Goal: Task Accomplishment & Management: Use online tool/utility

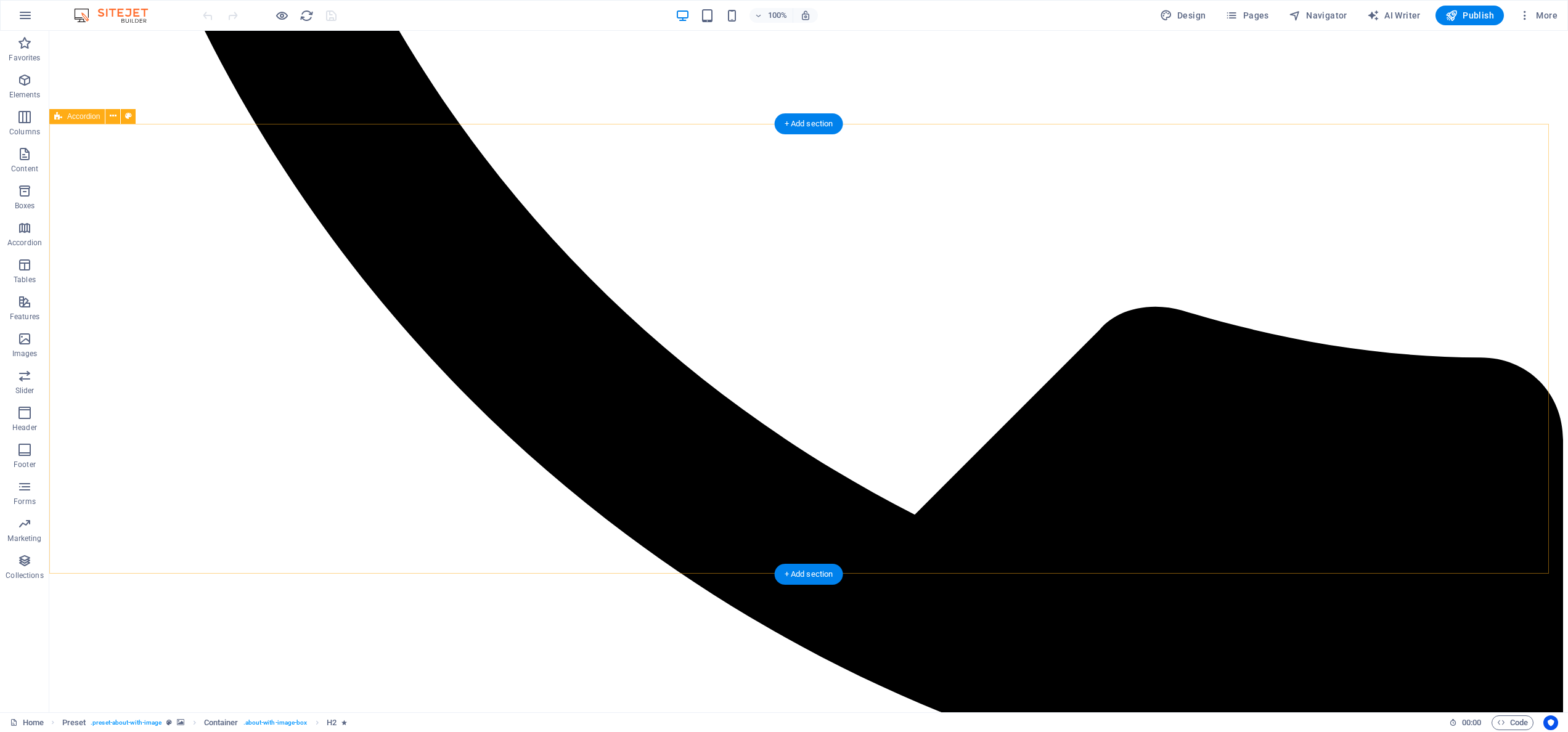
scroll to position [789, 0]
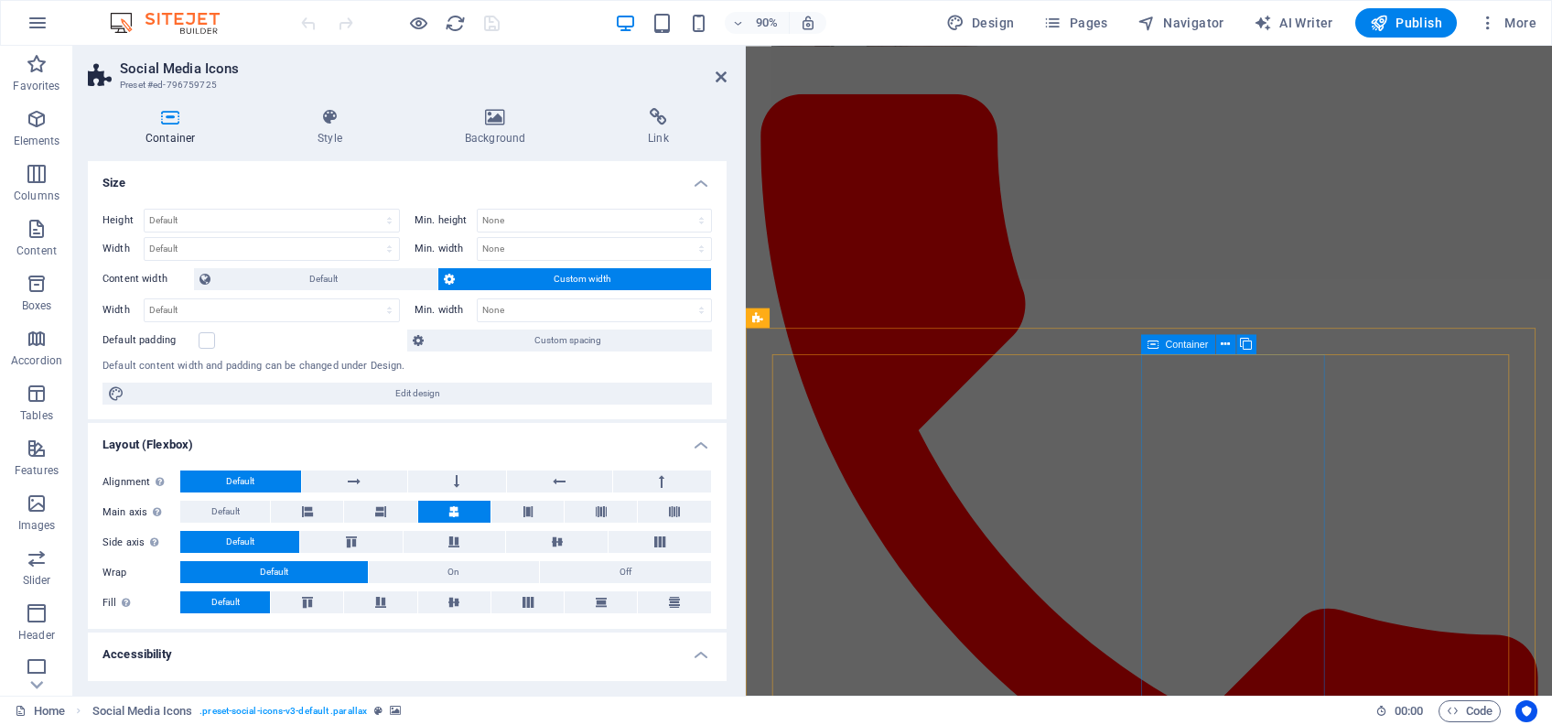
scroll to position [2037, 0]
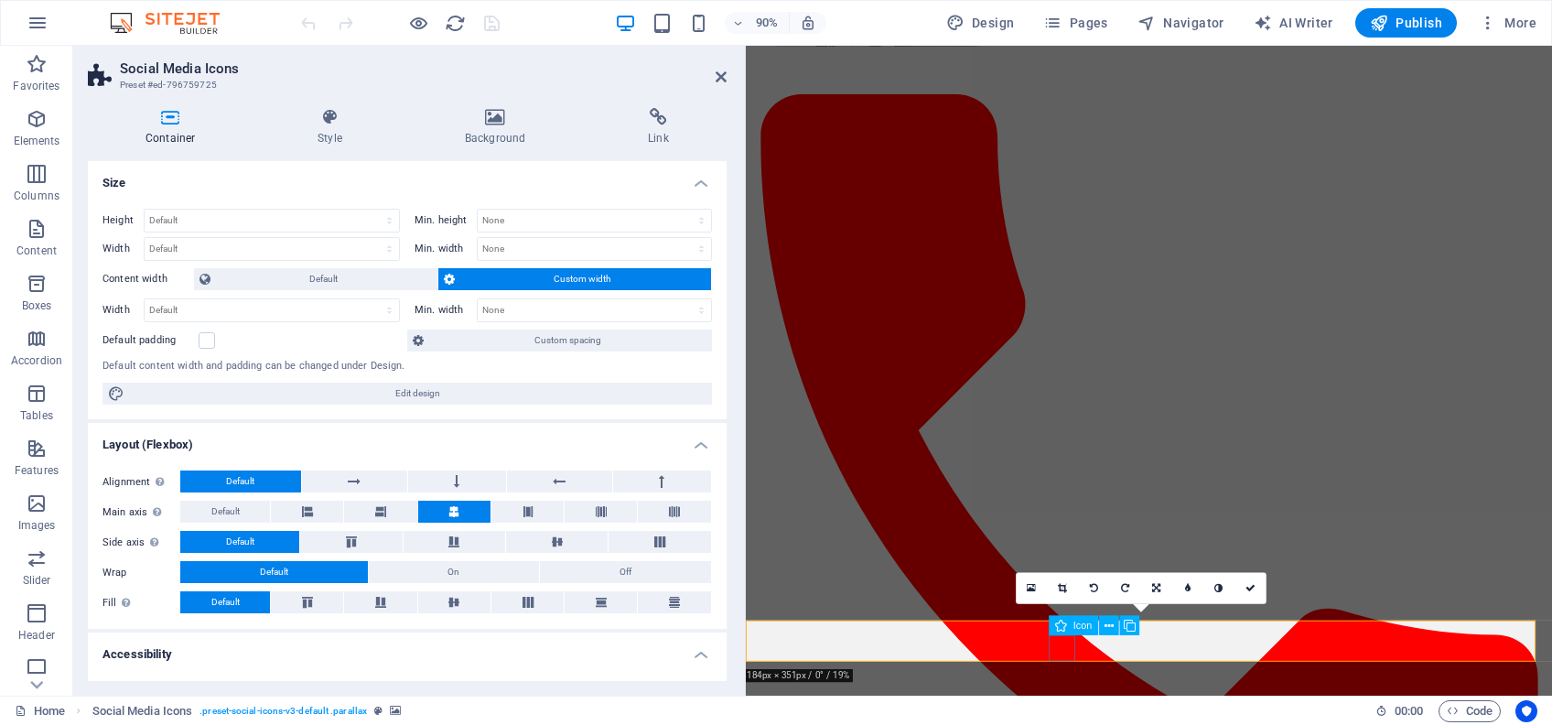
select select "xMidYMid"
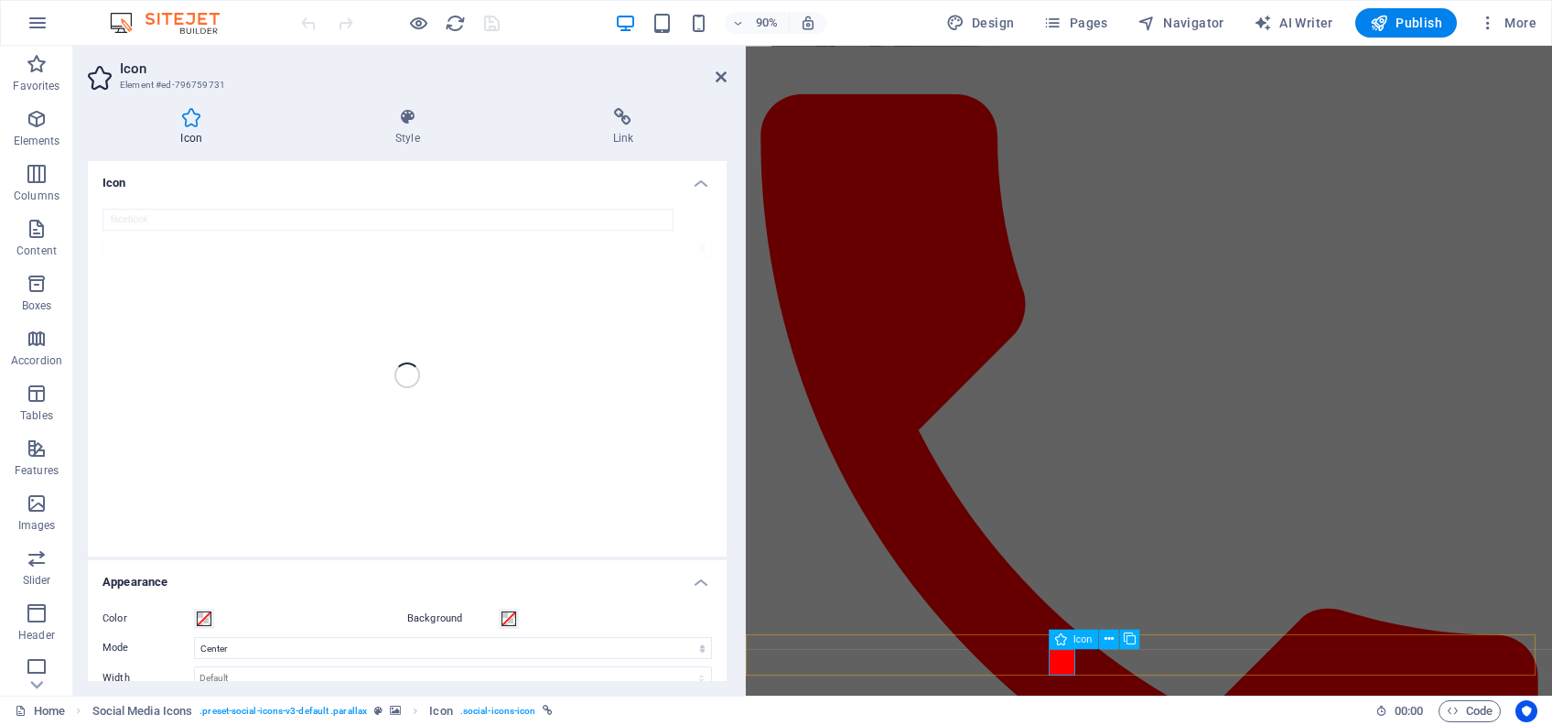
scroll to position [2022, 0]
click at [622, 137] on h4 "Link" at bounding box center [623, 127] width 207 height 38
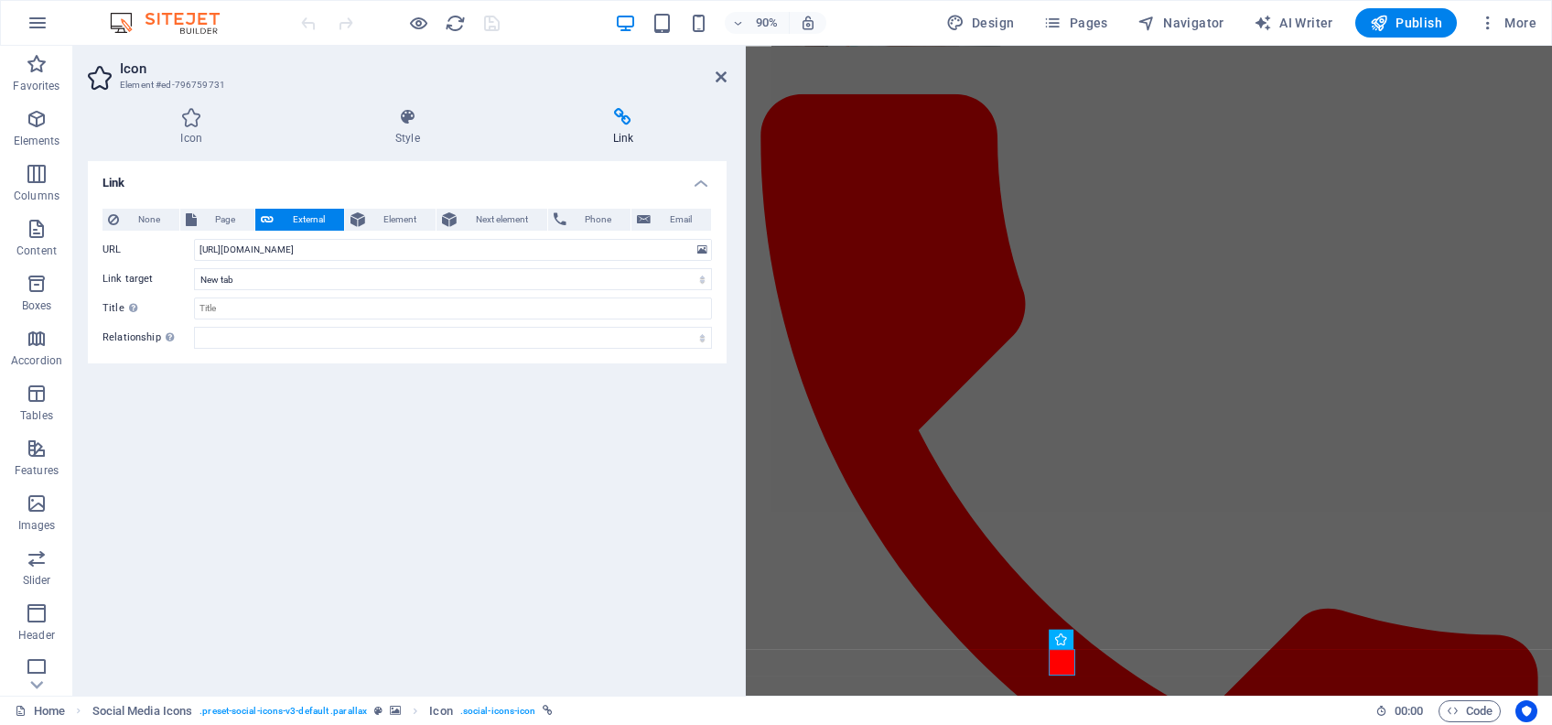
click at [715, 67] on h2 "Icon" at bounding box center [423, 68] width 607 height 16
click at [719, 78] on icon at bounding box center [721, 77] width 11 height 15
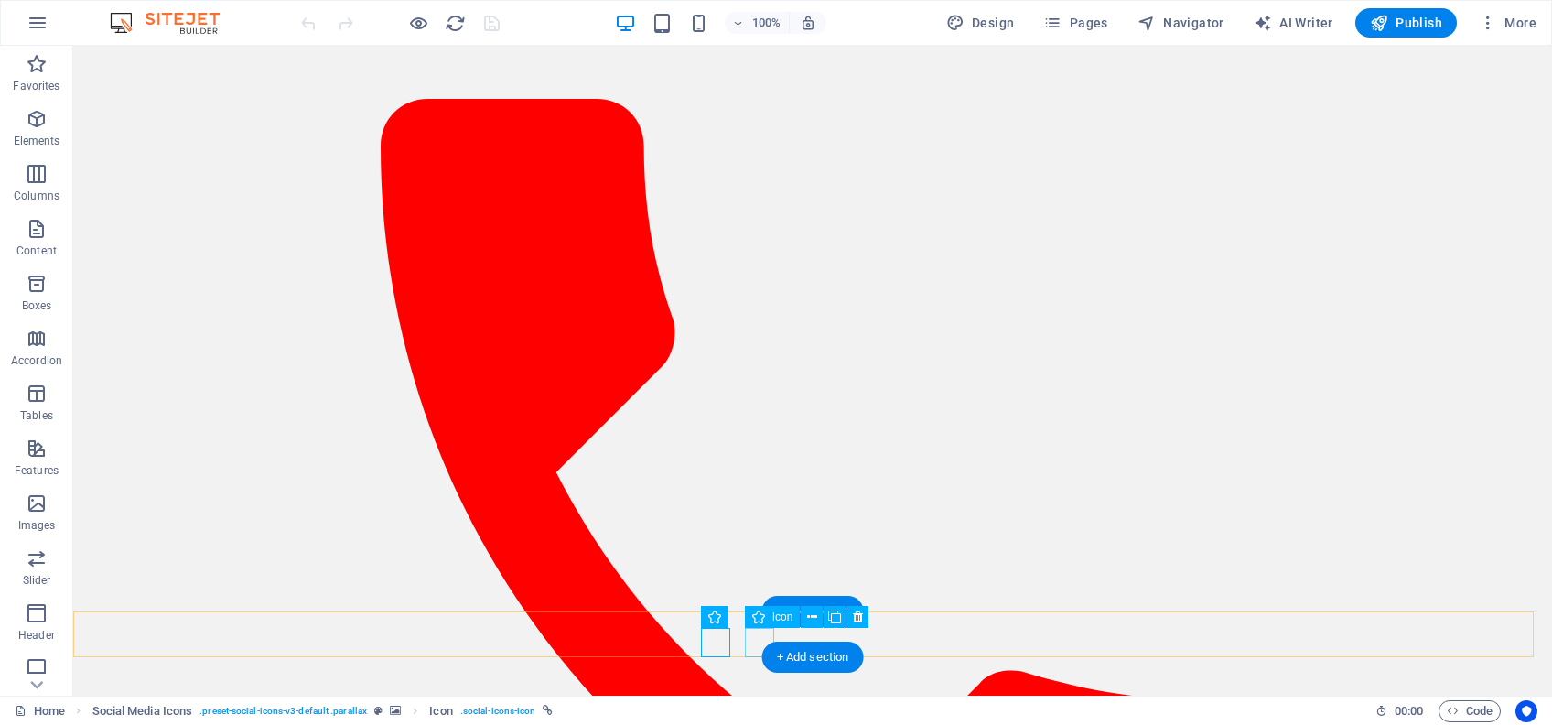
select select "xMidYMid"
select select "px"
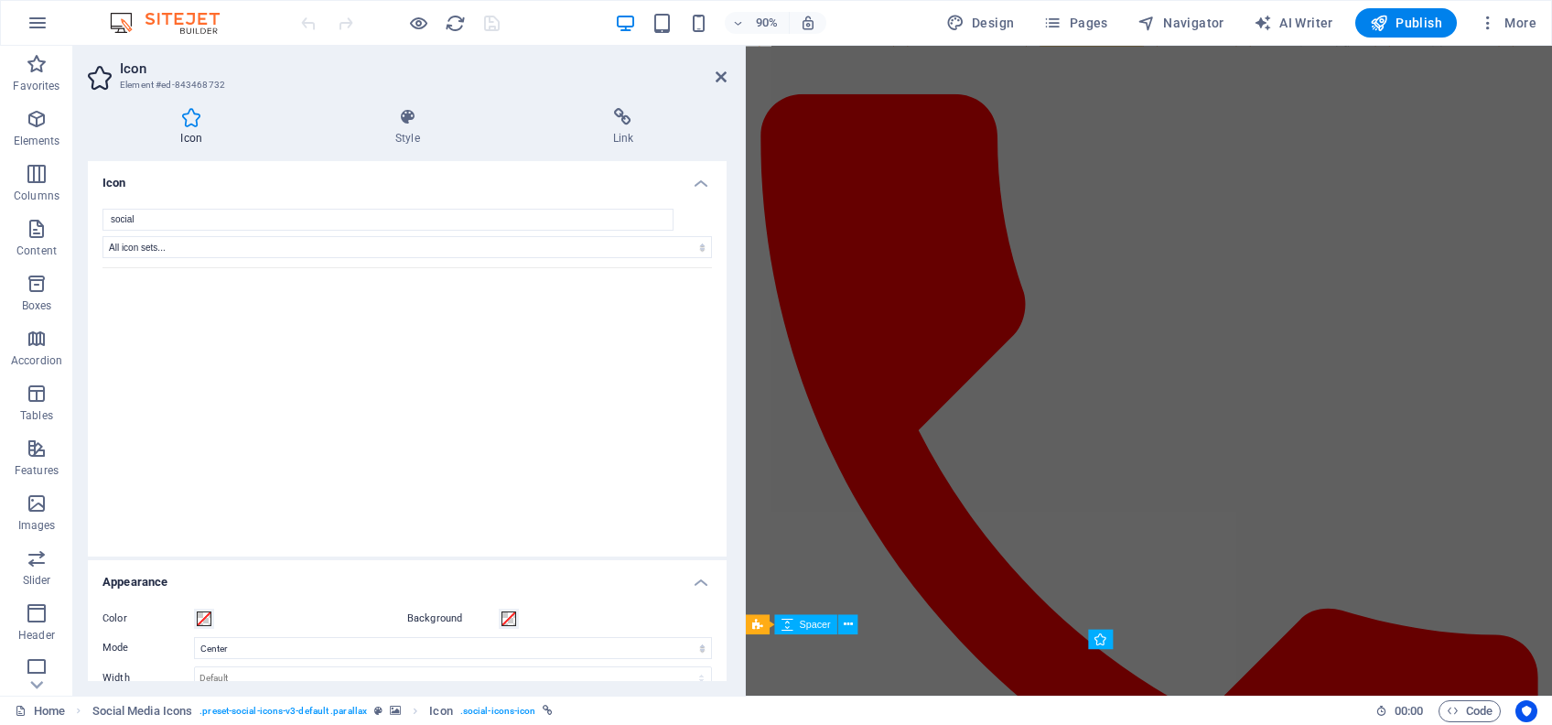
scroll to position [2022, 0]
click at [622, 123] on icon at bounding box center [623, 117] width 207 height 18
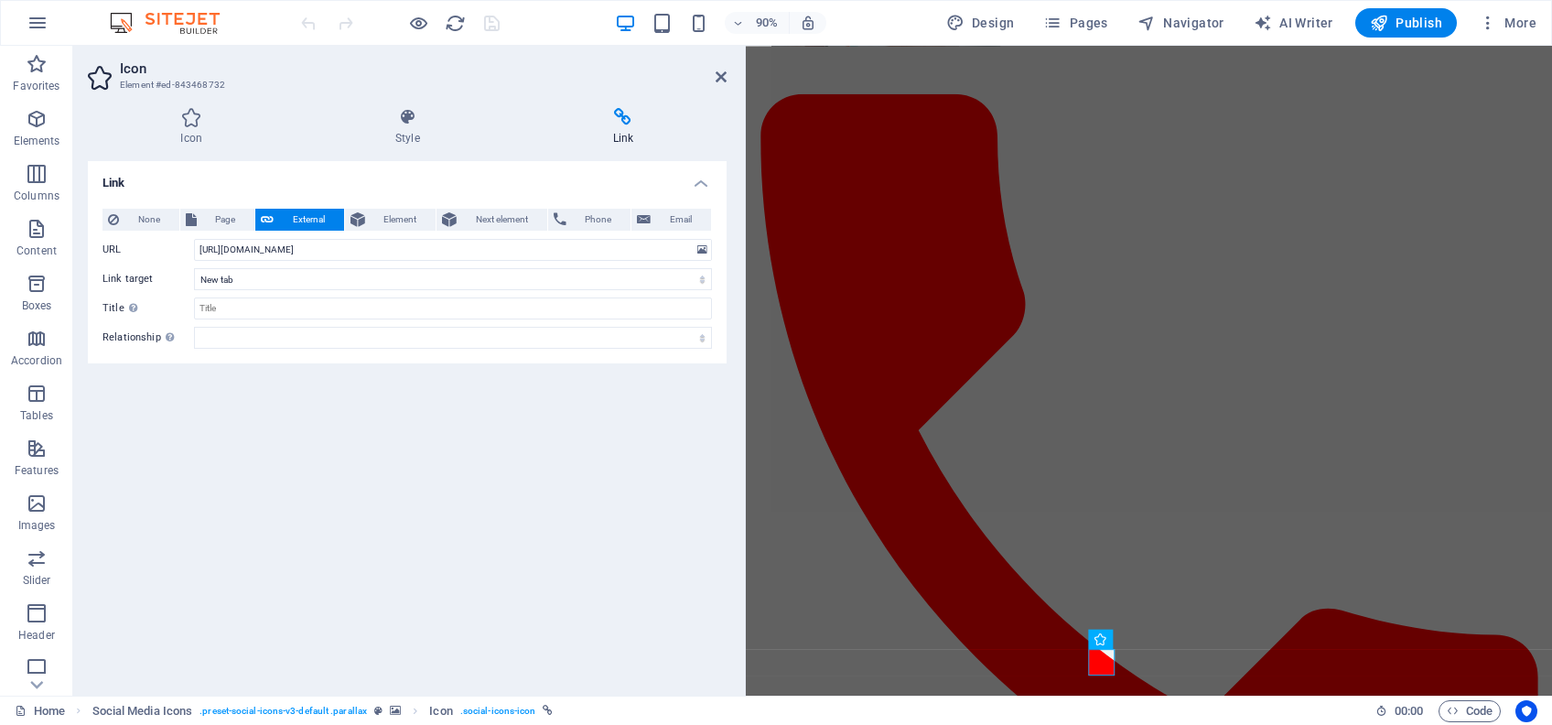
click at [614, 136] on h4 "Link" at bounding box center [623, 127] width 207 height 38
drag, startPoint x: 323, startPoint y: 251, endPoint x: 140, endPoint y: 256, distance: 183.1
click at [140, 256] on div "URL [URL][DOMAIN_NAME]" at bounding box center [408, 250] width 610 height 22
paste input "20475664"
type input "[URL][DOMAIN_NAME]"
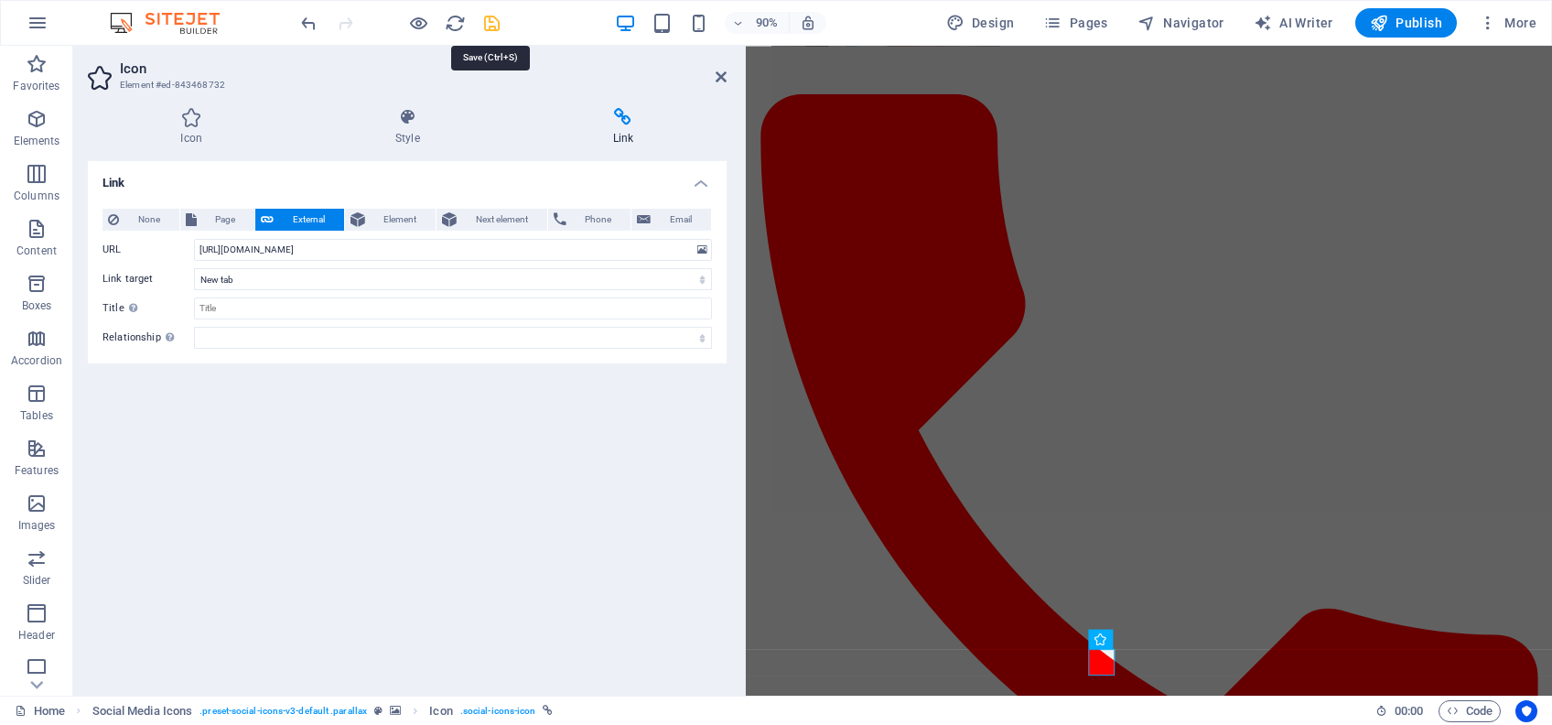
click at [486, 22] on icon "save" at bounding box center [491, 23] width 21 height 21
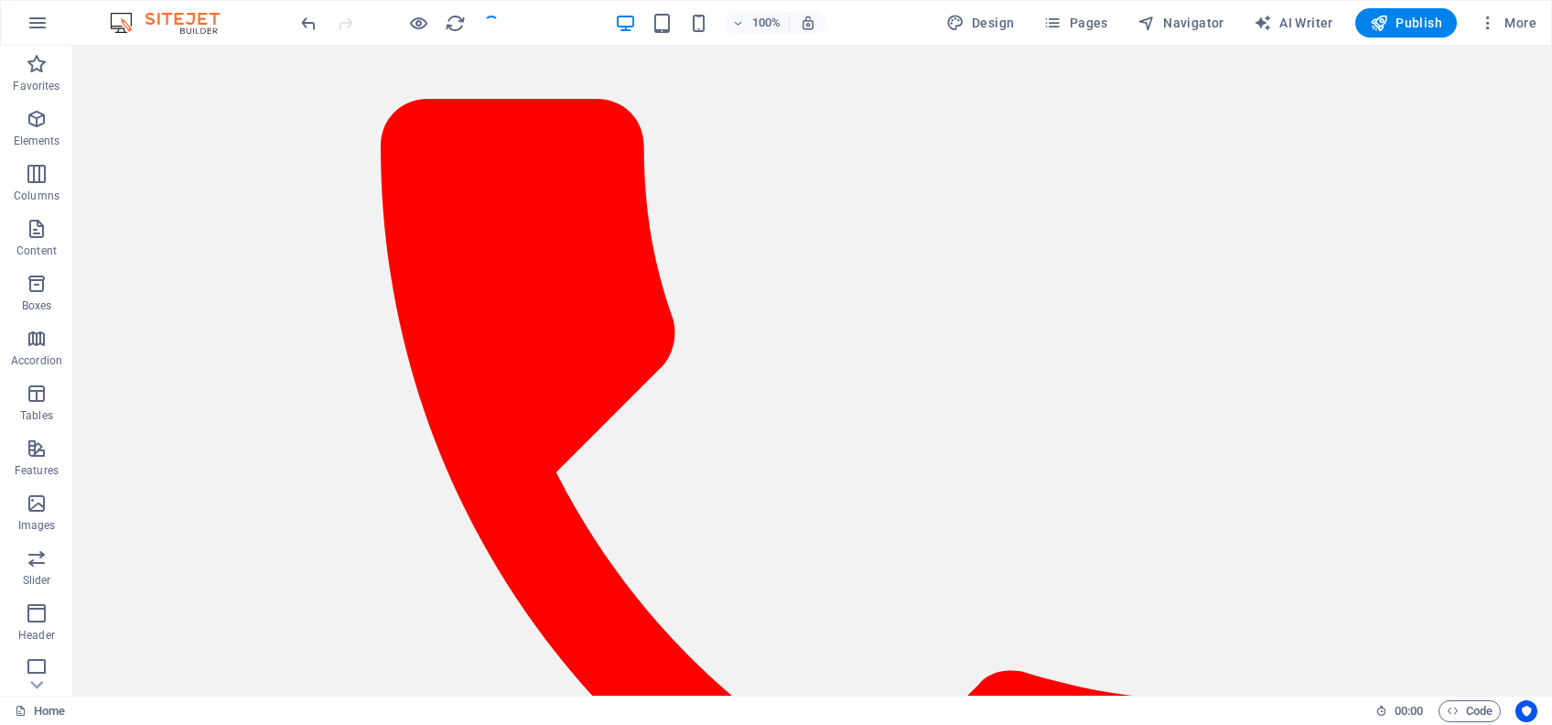
scroll to position [2327, 0]
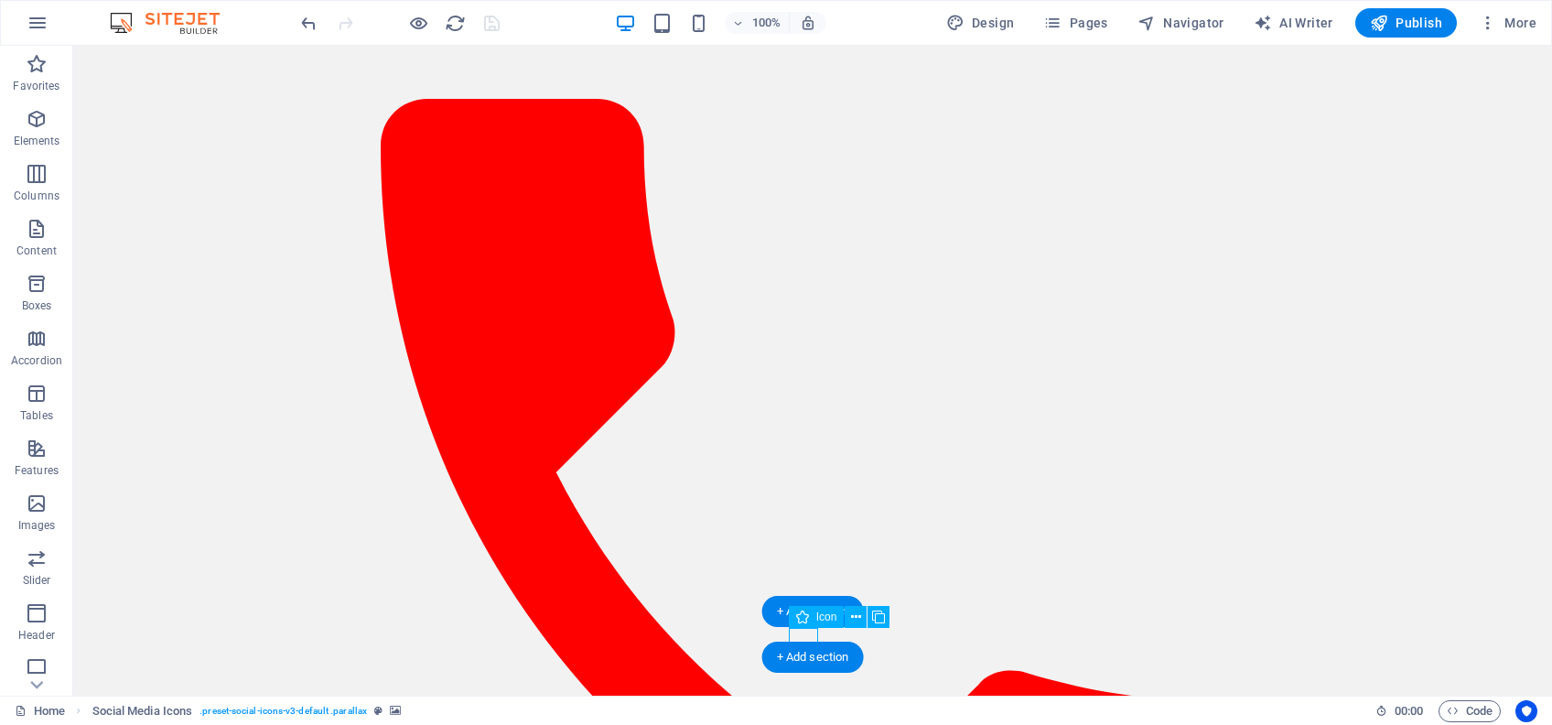
select select "xMidYMid"
select select "px"
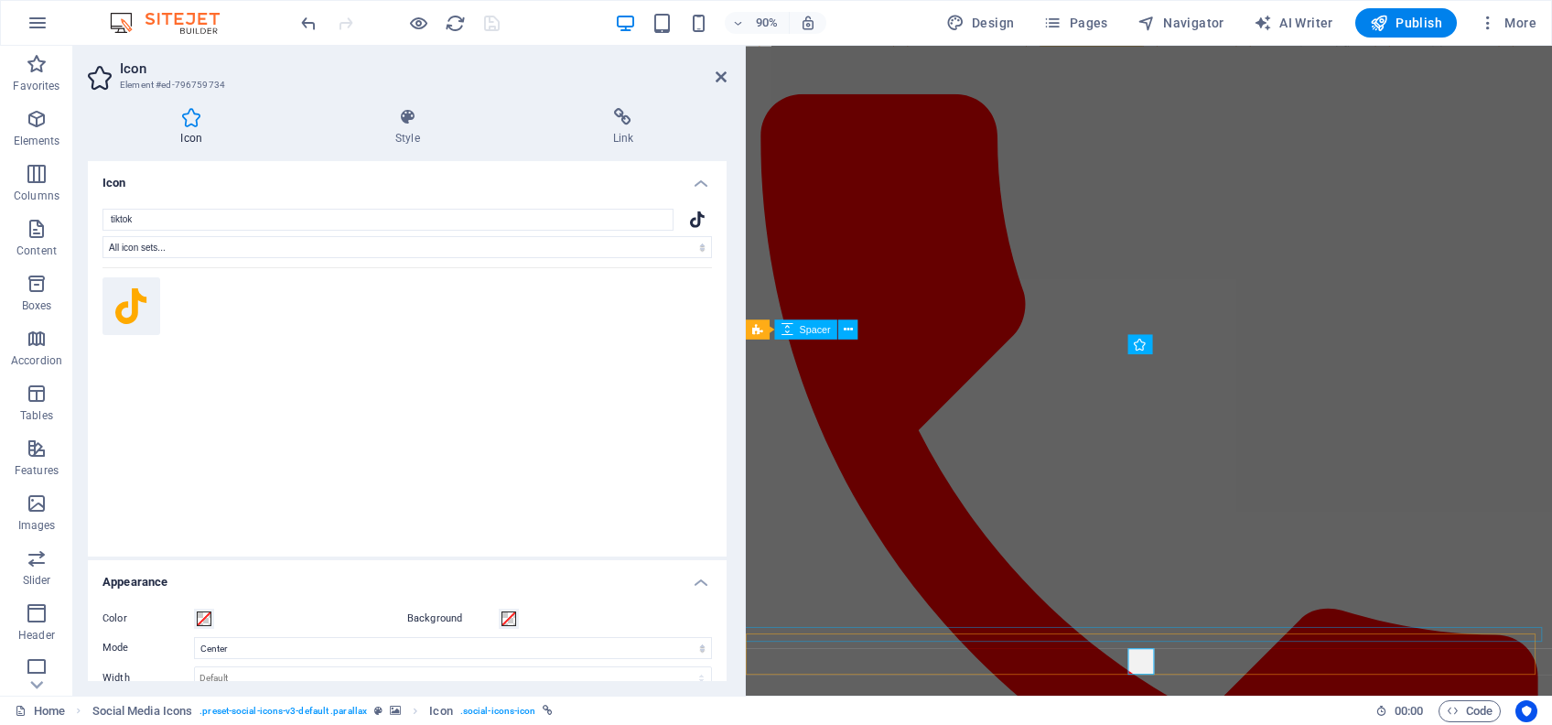
scroll to position [2022, 0]
click at [626, 108] on icon at bounding box center [623, 117] width 207 height 18
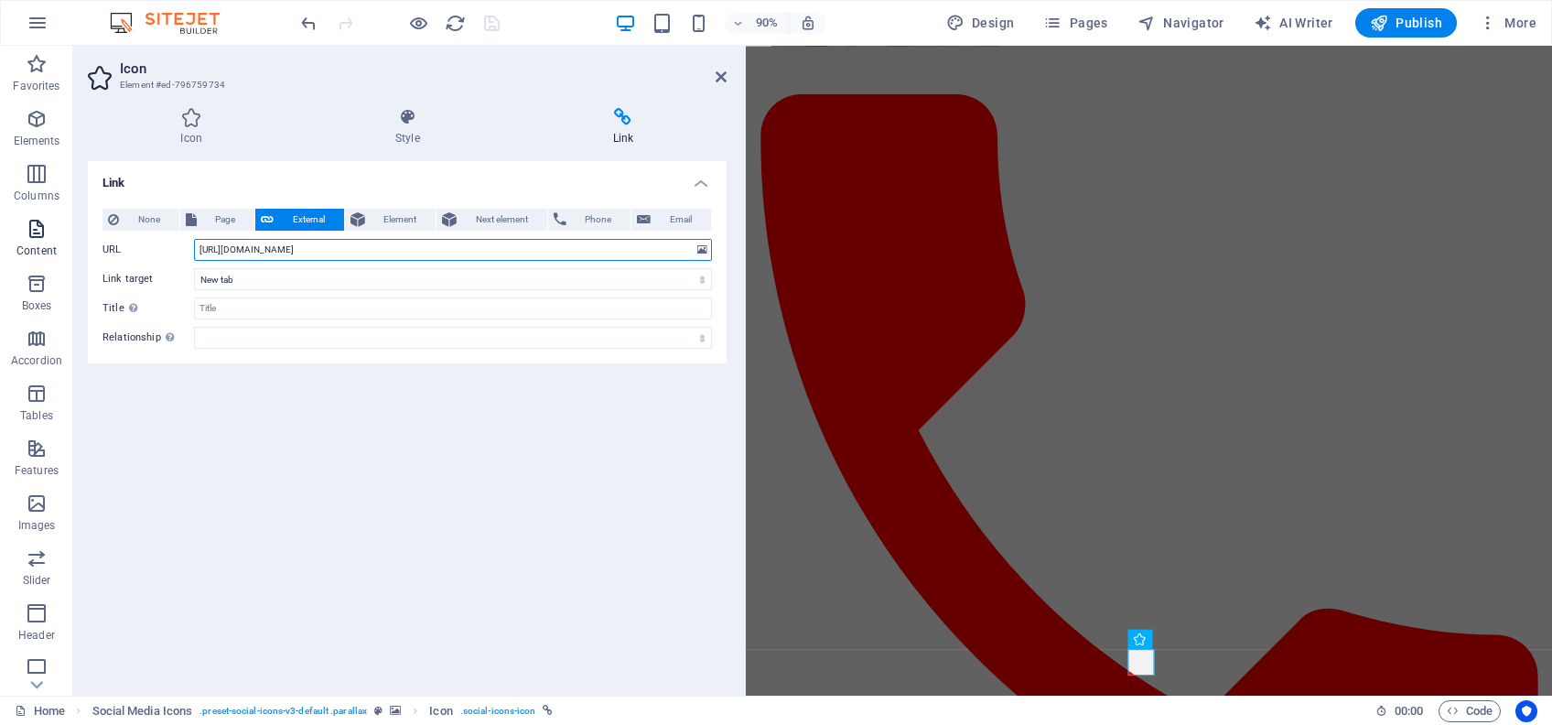
drag, startPoint x: 531, startPoint y: 243, endPoint x: 33, endPoint y: 259, distance: 498.2
click at [41, 258] on section "Favorites Elements Columns Content Boxes Accordion Tables Features Images Slide…" at bounding box center [776, 371] width 1552 height 650
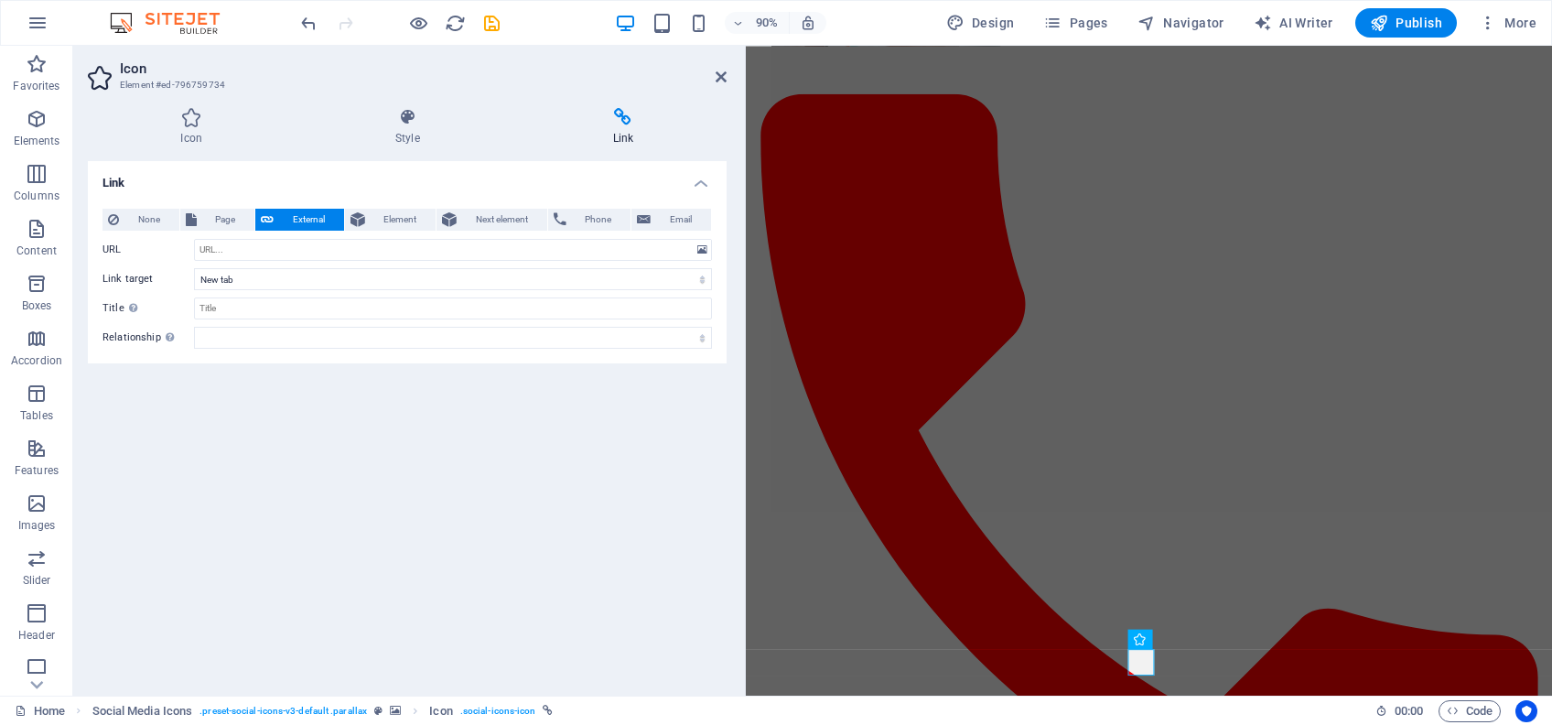
click at [486, 23] on icon "save" at bounding box center [491, 23] width 21 height 21
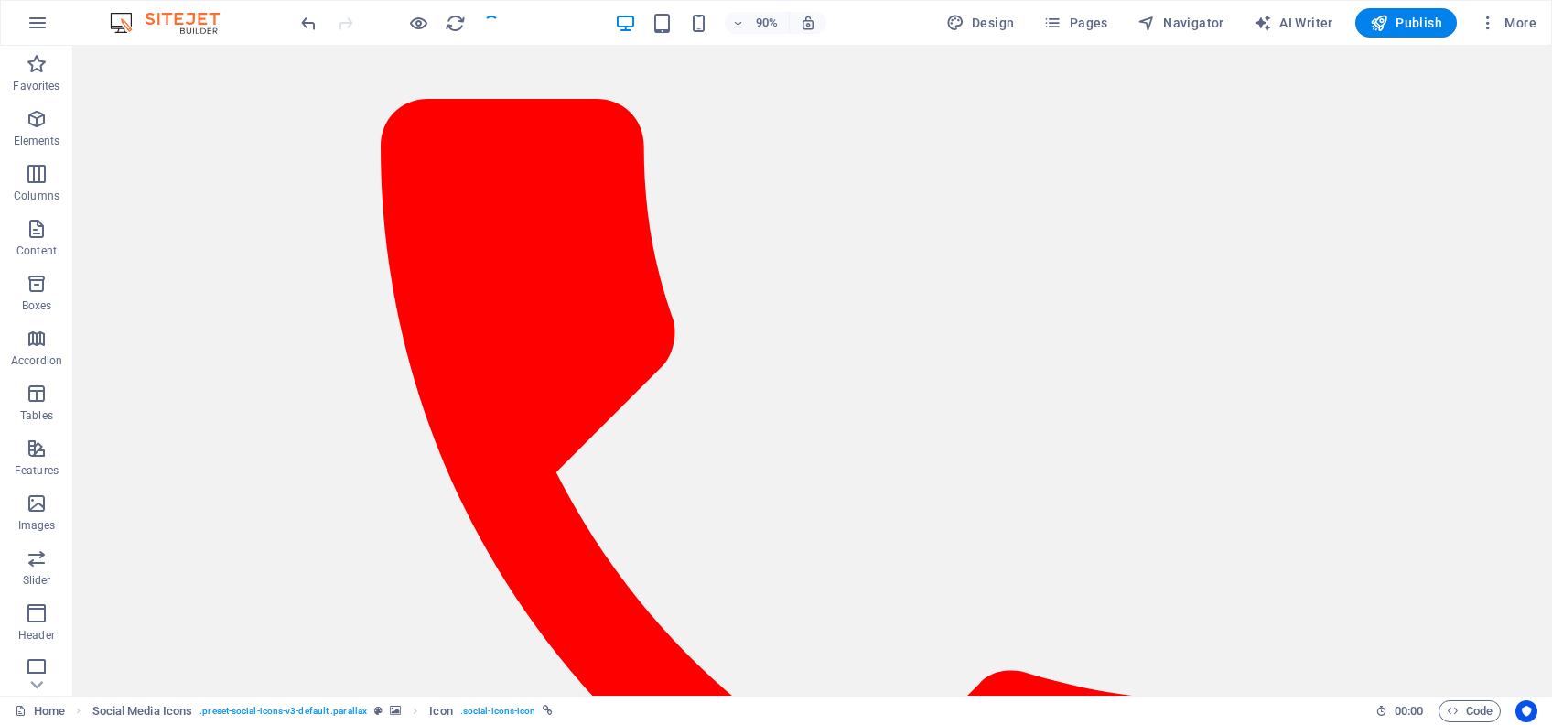
scroll to position [2327, 0]
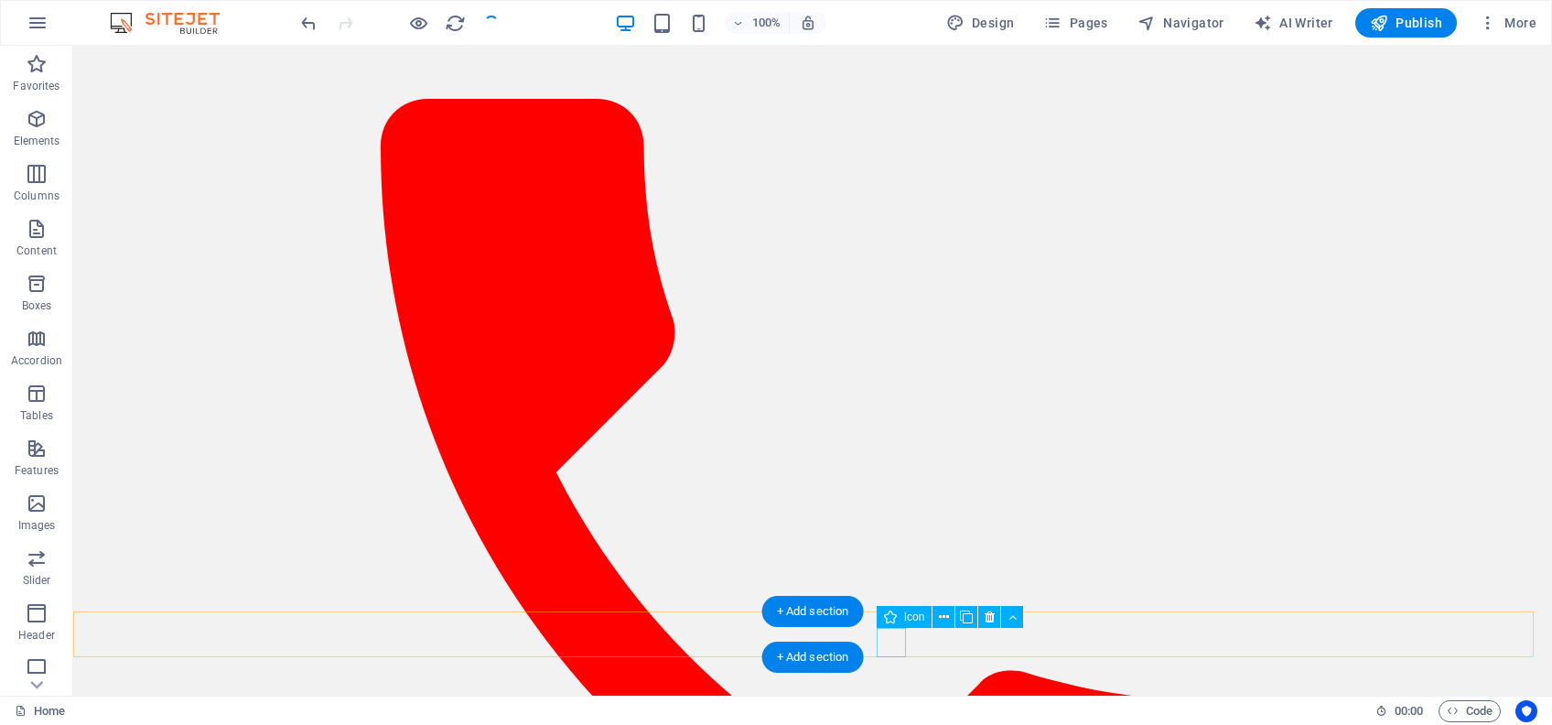
select select "xMidYMid"
select select "px"
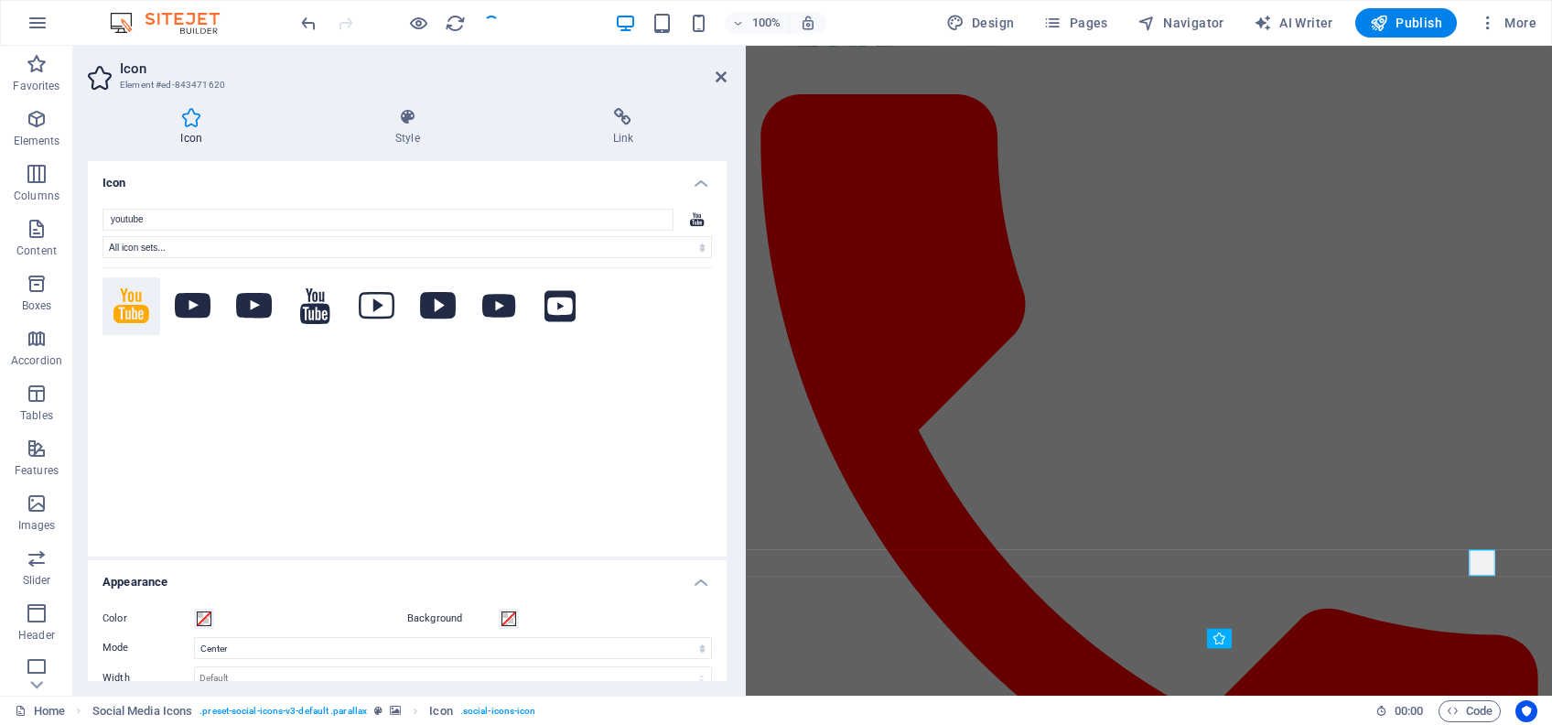
scroll to position [2022, 0]
click at [624, 126] on h4 "Link" at bounding box center [623, 127] width 207 height 38
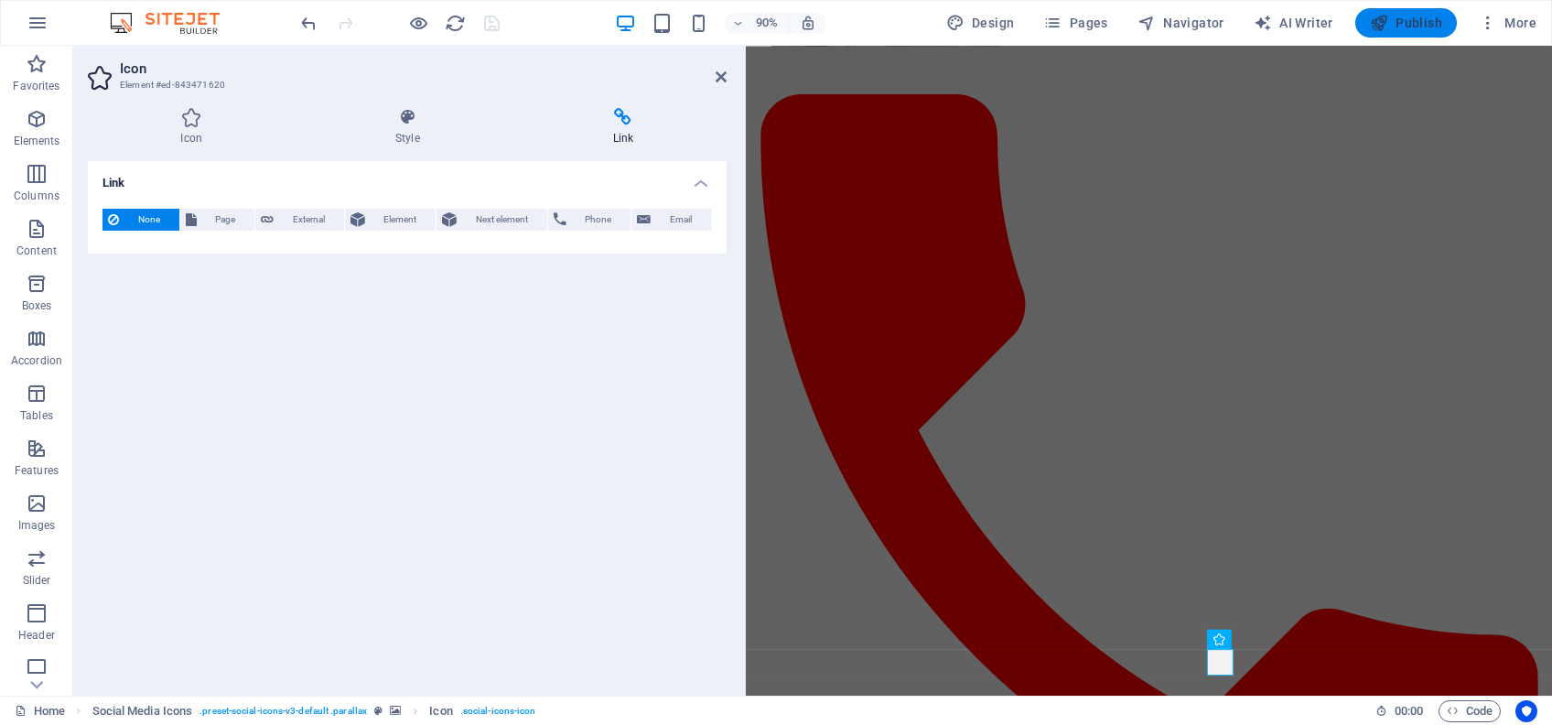
click at [1417, 21] on span "Publish" at bounding box center [1406, 23] width 72 height 18
